Goal: Task Accomplishment & Management: Manage account settings

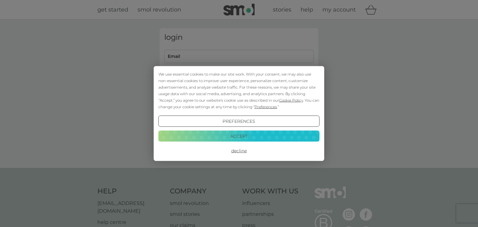
click at [203, 52] on div "We use essential cookies to make our site work. With your consent, we may also …" at bounding box center [239, 113] width 478 height 227
drag, startPoint x: 242, startPoint y: 134, endPoint x: 263, endPoint y: 136, distance: 21.3
click at [241, 133] on button "Accept" at bounding box center [238, 135] width 161 height 11
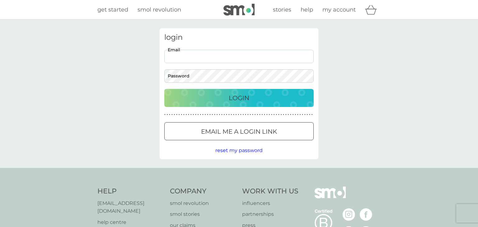
click at [181, 57] on input "Email" at bounding box center [238, 56] width 149 height 13
type input "jo"
click at [256, 151] on span "reset my password" at bounding box center [238, 151] width 47 height 6
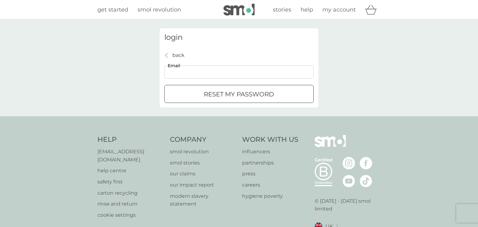
click at [202, 75] on input "Email" at bounding box center [238, 71] width 149 height 13
type input "[EMAIL_ADDRESS][PERSON_NAME][DOMAIN_NAME]"
click at [216, 98] on p "reset my password" at bounding box center [239, 94] width 70 height 10
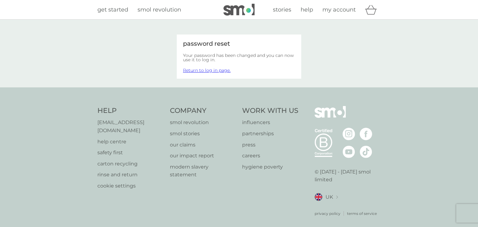
click at [335, 7] on span "my account" at bounding box center [338, 9] width 33 height 7
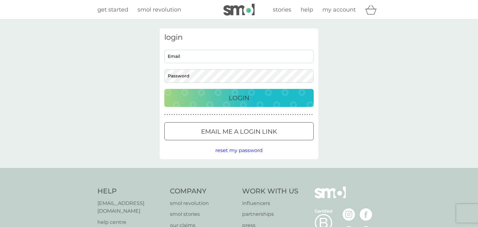
click at [344, 12] on span "my account" at bounding box center [338, 9] width 33 height 7
click at [241, 8] on img at bounding box center [238, 10] width 31 height 12
click at [210, 54] on input "Email" at bounding box center [238, 56] width 149 height 13
type input "[EMAIL_ADDRESS][PERSON_NAME][DOMAIN_NAME]"
click at [164, 89] on button "Login" at bounding box center [238, 98] width 149 height 18
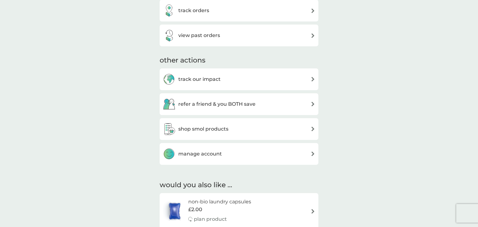
scroll to position [162, 0]
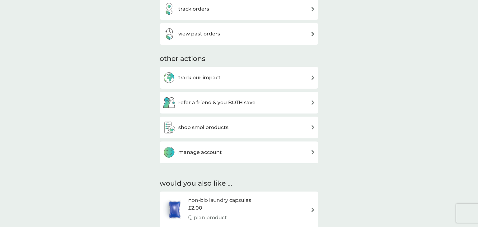
click at [212, 157] on div "manage account" at bounding box center [192, 152] width 59 height 12
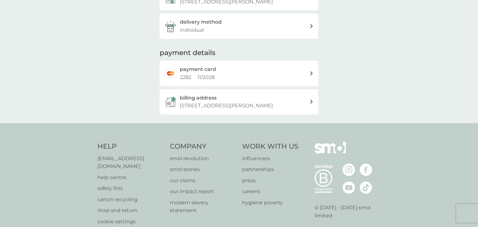
scroll to position [158, 0]
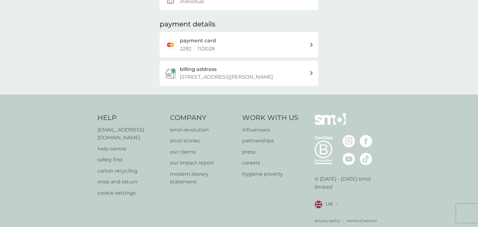
click at [227, 41] on div "payment card 2282 11 / 2028" at bounding box center [244, 45] width 129 height 16
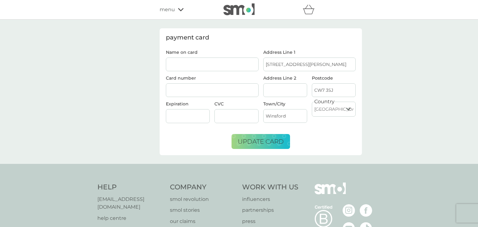
click at [178, 10] on icon at bounding box center [181, 10] width 6 height 4
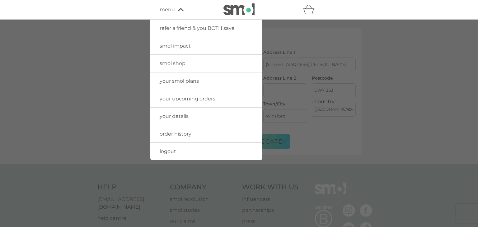
click at [188, 96] on span "your upcoming orders" at bounding box center [188, 99] width 56 height 6
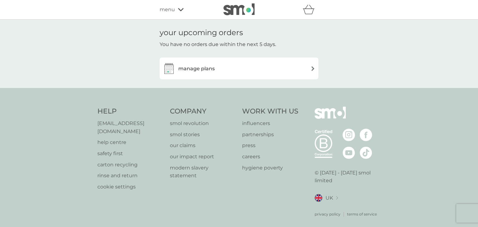
click at [189, 73] on div "manage plans" at bounding box center [189, 68] width 52 height 12
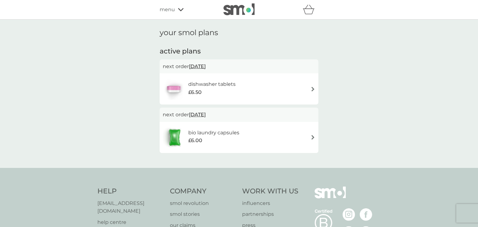
click at [286, 89] on div "dishwasher tablets £6.50" at bounding box center [239, 89] width 152 height 22
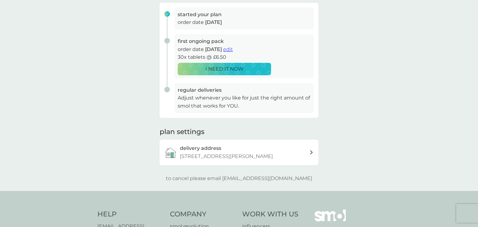
scroll to position [111, 0]
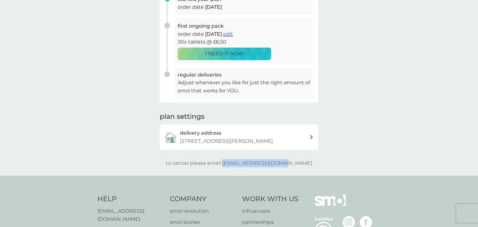
drag, startPoint x: 235, startPoint y: 162, endPoint x: 301, endPoint y: 165, distance: 65.7
click at [301, 165] on div "to cancel please email help@smolproducts.com" at bounding box center [239, 163] width 159 height 8
copy p "[EMAIL_ADDRESS][DOMAIN_NAME]"
